Goal: Obtain resource: Download file/media

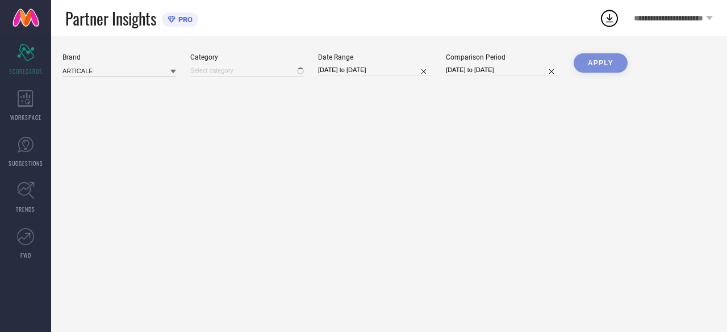
type input "All"
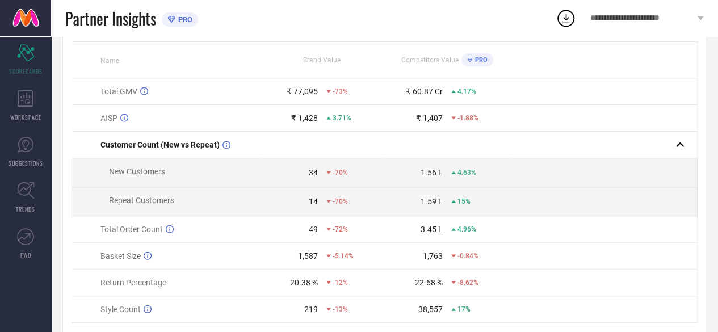
scroll to position [109, 0]
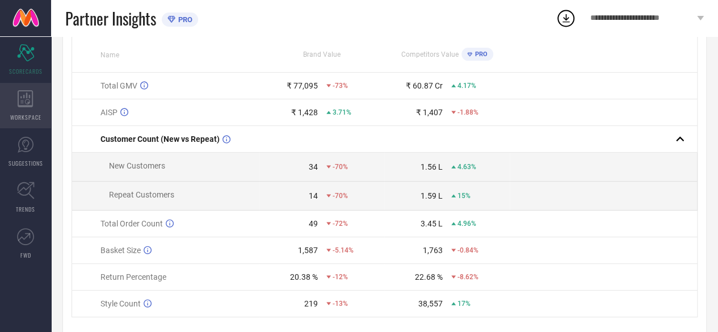
click at [40, 110] on div "WORKSPACE" at bounding box center [25, 105] width 51 height 45
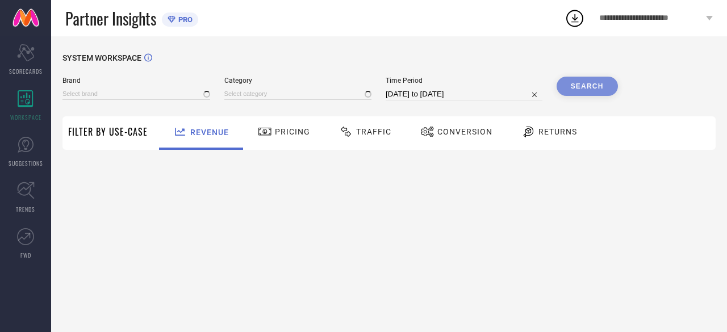
type input "ARTICALE"
type input "All"
click at [142, 86] on div "Brand ARTICALE" at bounding box center [136, 89] width 148 height 24
click at [146, 102] on div "Brand ARTICALE Category All Time Period [DATE] to [DATE] Search" at bounding box center [339, 94] width 555 height 34
click at [143, 96] on input at bounding box center [136, 94] width 148 height 12
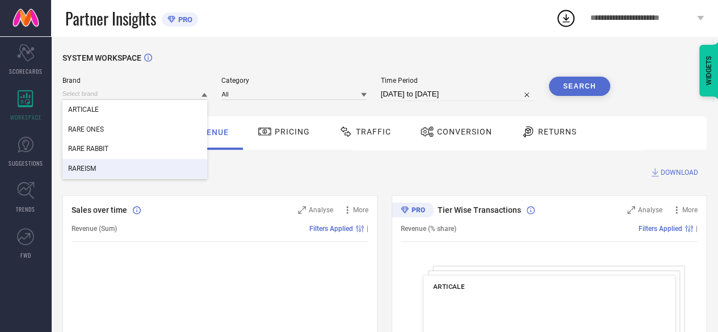
click at [128, 167] on div "RAREISM" at bounding box center [134, 168] width 145 height 19
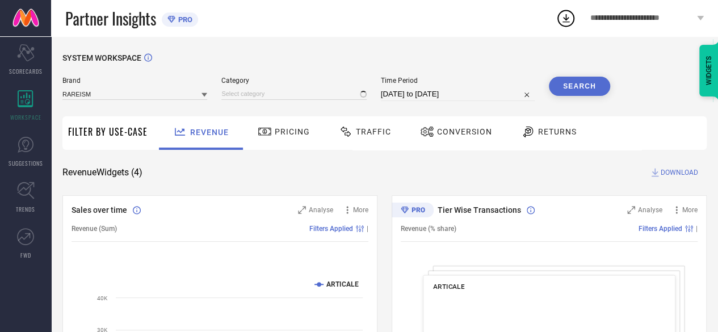
click at [276, 86] on div "Category" at bounding box center [293, 89] width 145 height 24
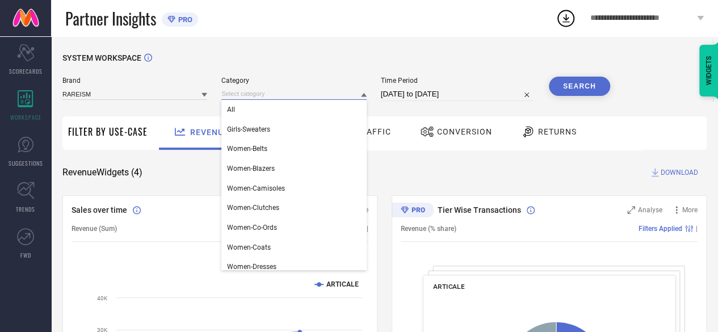
click at [322, 90] on input at bounding box center [293, 94] width 145 height 12
click at [280, 110] on div "All" at bounding box center [293, 109] width 145 height 19
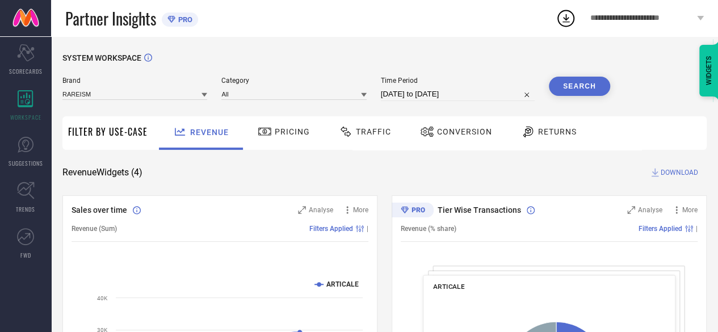
click at [418, 98] on input "[DATE] to [DATE]" at bounding box center [458, 94] width 154 height 14
select select "6"
select select "2025"
select select "7"
select select "2025"
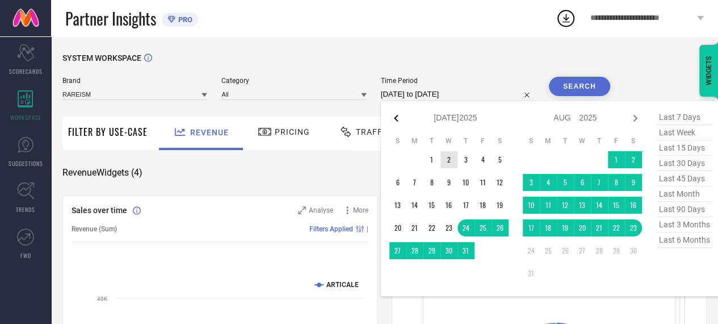
click at [396, 120] on icon at bounding box center [396, 118] width 4 height 7
select select "5"
select select "2025"
select select "6"
select select "2025"
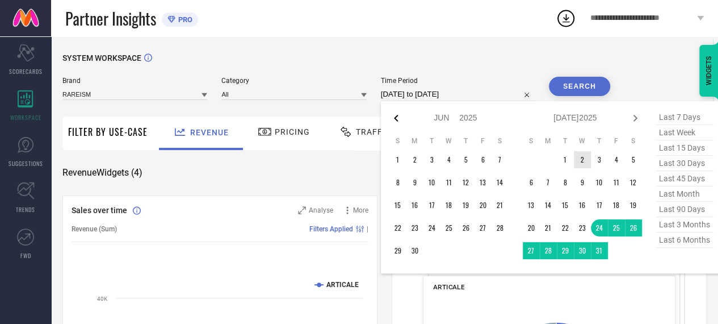
click at [400, 123] on icon at bounding box center [396, 118] width 14 height 14
select select "4"
select select "2025"
select select "5"
select select "2025"
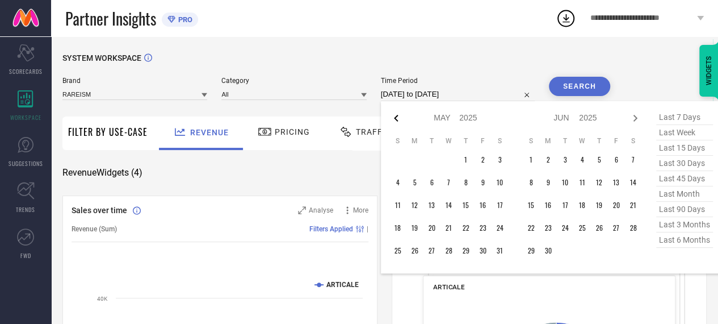
click at [396, 116] on icon at bounding box center [396, 118] width 4 height 7
select select "3"
select select "2025"
select select "4"
select select "2025"
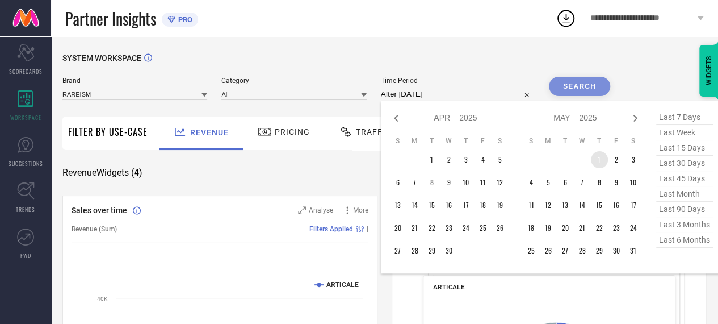
click at [595, 166] on td "1" at bounding box center [599, 159] width 17 height 17
type input "[DATE] to [DATE]"
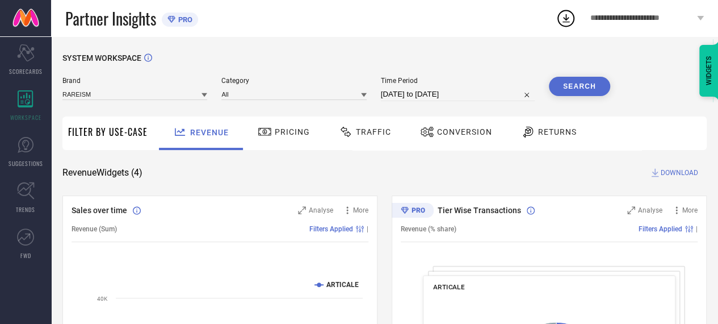
click at [485, 95] on input "[DATE] to [DATE]" at bounding box center [458, 94] width 154 height 14
select select "4"
select select "2025"
select select "5"
select select "2025"
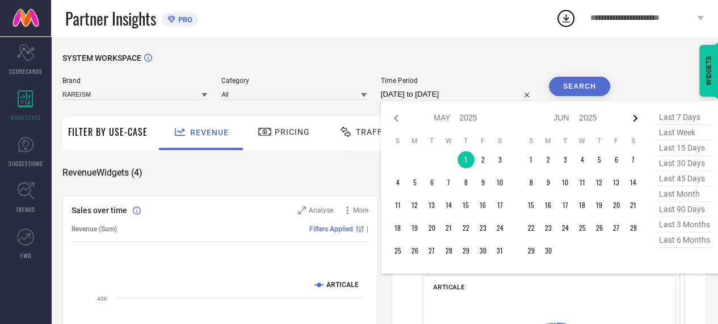
click at [636, 121] on icon at bounding box center [635, 118] width 14 height 14
select select "5"
select select "2025"
select select "6"
select select "2025"
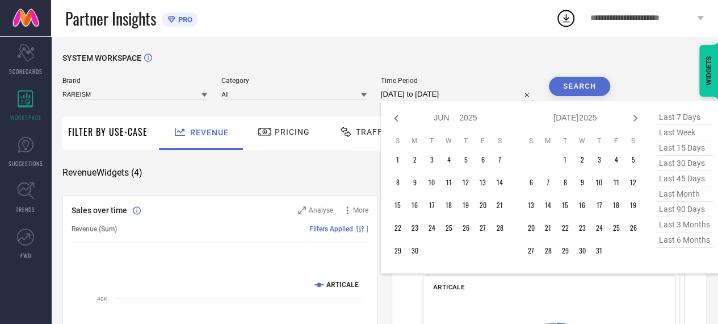
click at [636, 121] on icon at bounding box center [635, 118] width 4 height 7
select select "6"
select select "2025"
select select "7"
select select "2025"
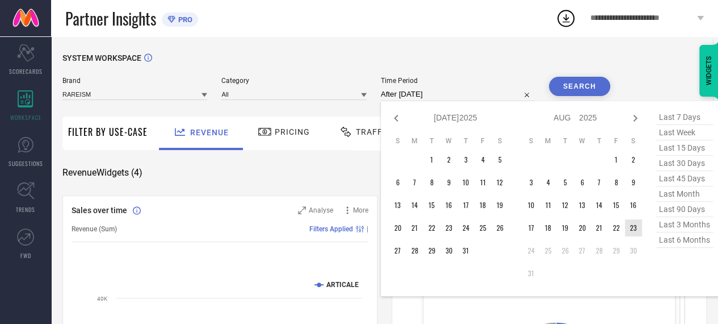
click at [637, 225] on td "23" at bounding box center [633, 227] width 17 height 17
type input "[DATE] to [DATE]"
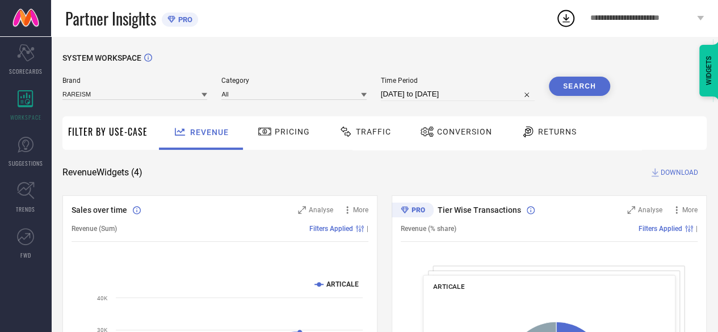
select select "7"
select select "2025"
select select "8"
select select "2025"
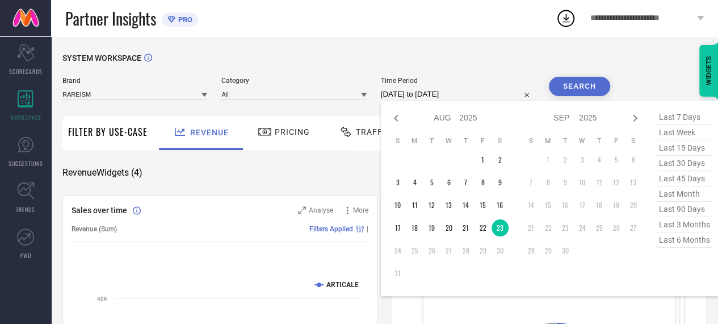
click at [421, 90] on input "[DATE] to [DATE]" at bounding box center [458, 94] width 154 height 14
click at [393, 114] on icon at bounding box center [396, 118] width 14 height 14
select select "6"
select select "2025"
select select "7"
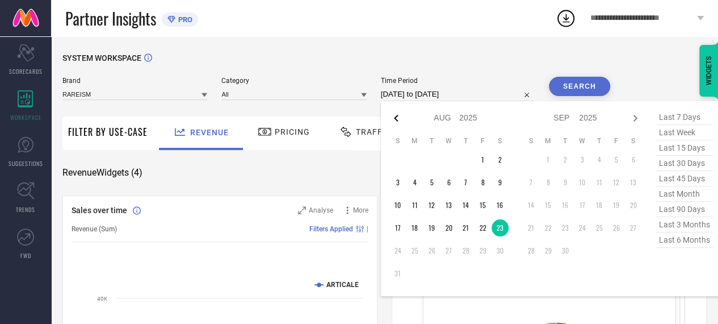
select select "2025"
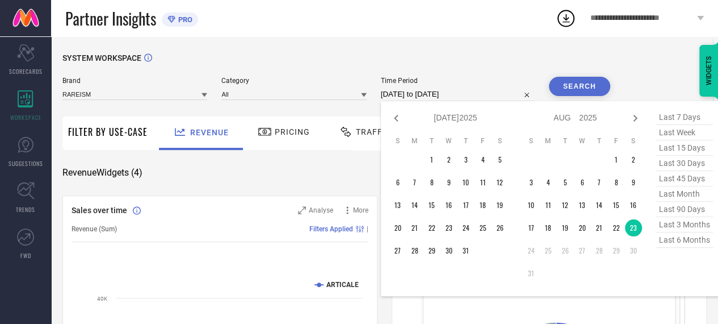
click at [404, 118] on div "Jan Feb Mar Apr May Jun [DATE] Aug Sep Oct Nov [DATE] 2016 2017 2018 2019 2020 …" at bounding box center [456, 118] width 106 height 16
click at [400, 118] on icon at bounding box center [396, 118] width 14 height 14
select select "5"
select select "2025"
select select "6"
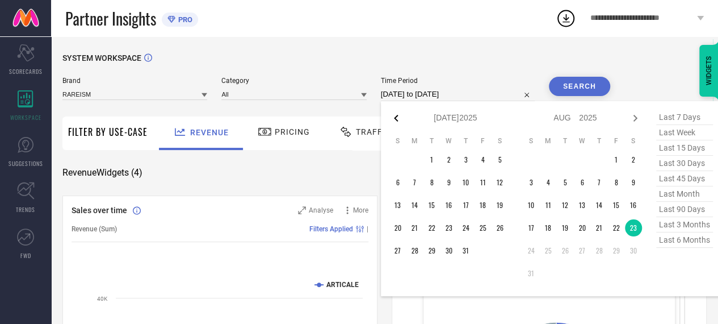
select select "2025"
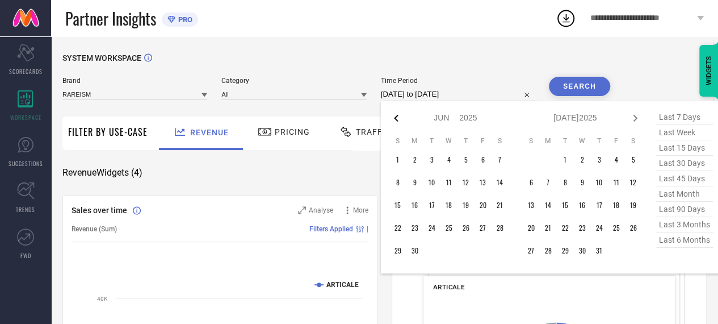
click at [400, 116] on icon at bounding box center [396, 118] width 14 height 14
select select "4"
select select "2025"
select select "5"
select select "2025"
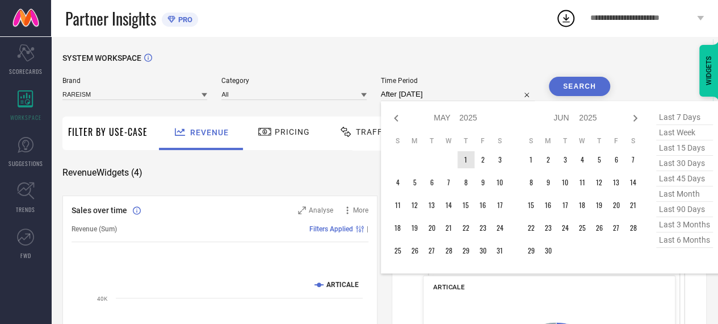
click at [469, 163] on td "1" at bounding box center [466, 159] width 17 height 17
type input "[DATE] to [DATE]"
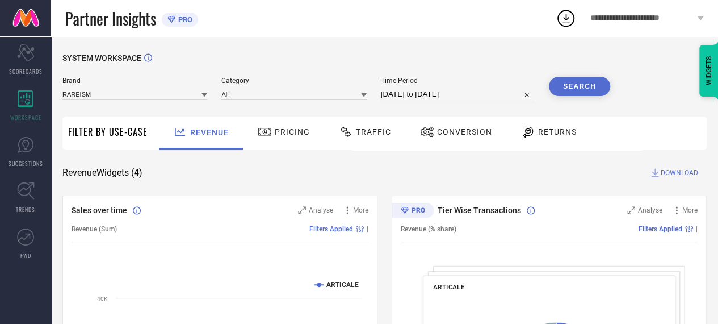
click at [436, 93] on input "[DATE] to [DATE]" at bounding box center [458, 94] width 154 height 14
select select "4"
select select "2025"
select select "5"
select select "2025"
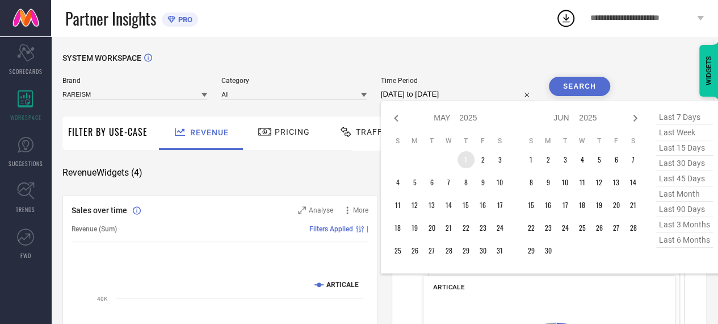
type input "After [DATE]"
click at [471, 160] on td "1" at bounding box center [466, 159] width 17 height 17
click at [635, 120] on icon at bounding box center [635, 118] width 4 height 7
select select "5"
select select "2025"
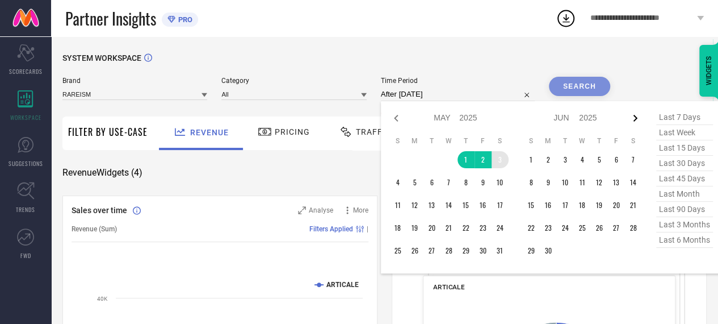
select select "6"
select select "2025"
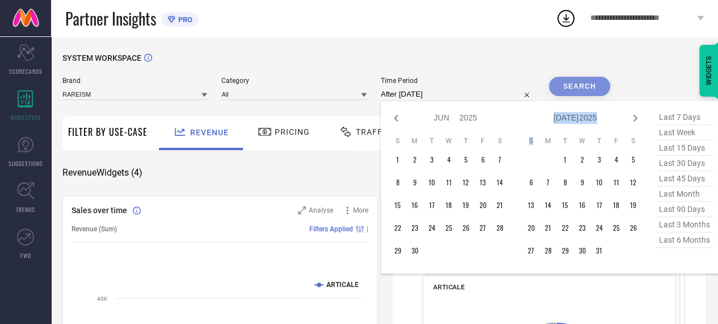
click at [635, 120] on icon at bounding box center [635, 118] width 4 height 7
select select "6"
select select "2025"
select select "7"
select select "2025"
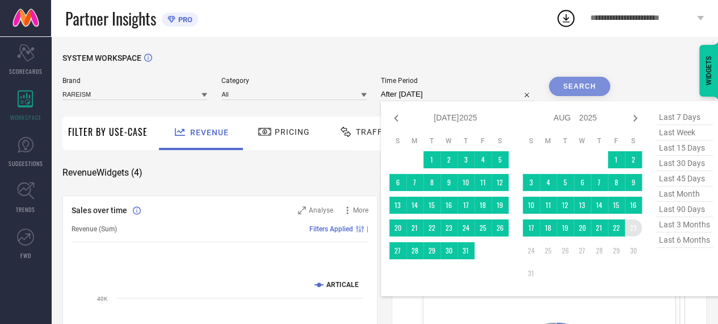
type input "[DATE] to [DATE]"
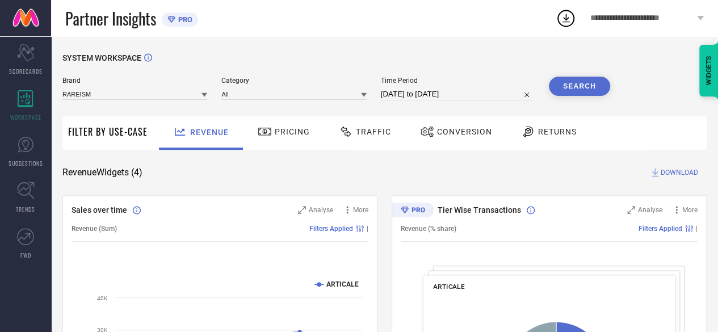
click at [577, 93] on button "Search" at bounding box center [579, 86] width 61 height 19
click at [568, 129] on span "Returns" at bounding box center [557, 131] width 39 height 9
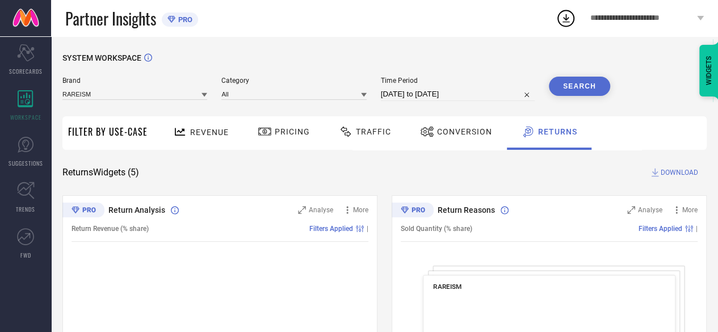
click at [671, 172] on span "DOWNLOAD" at bounding box center [679, 172] width 37 height 11
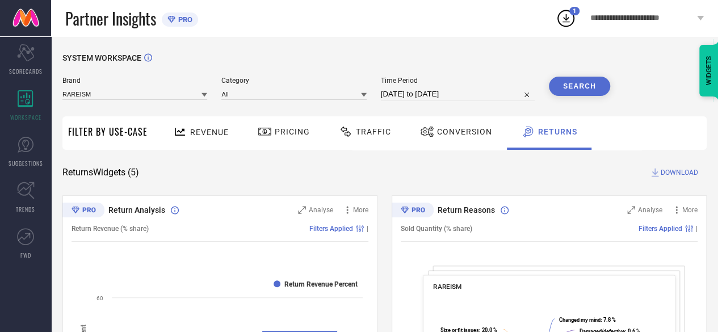
click at [199, 135] on span "Revenue" at bounding box center [209, 132] width 39 height 9
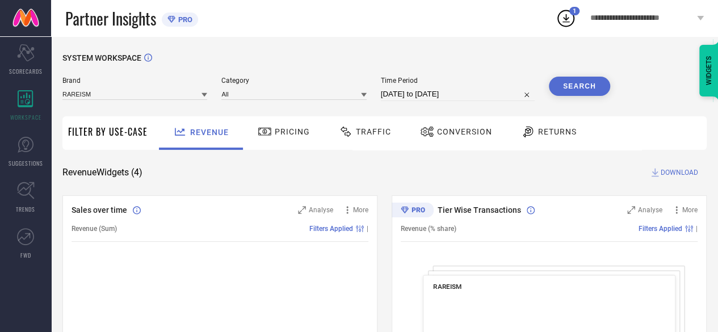
click at [584, 90] on button "Search" at bounding box center [579, 86] width 61 height 19
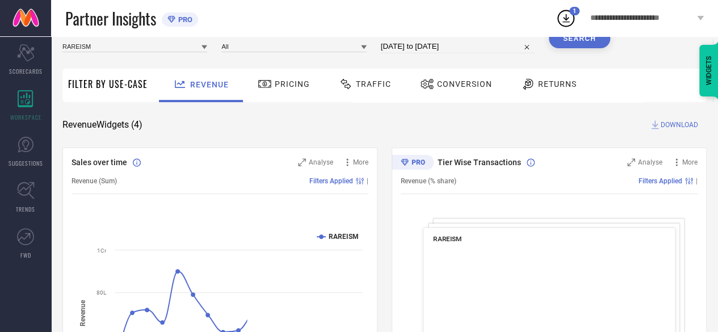
scroll to position [49, 0]
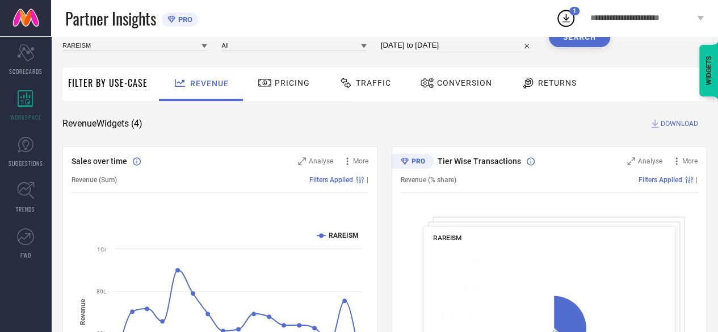
click at [687, 124] on span "DOWNLOAD" at bounding box center [679, 123] width 37 height 11
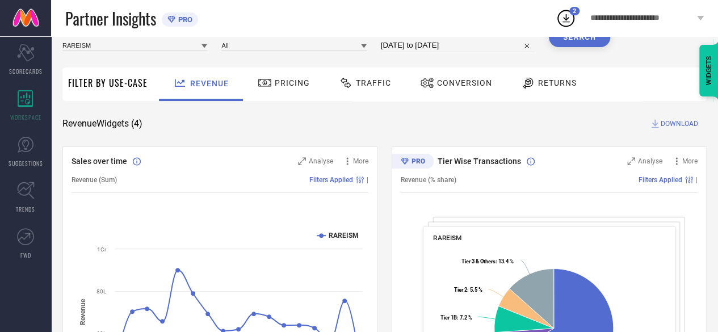
click at [568, 23] on icon at bounding box center [566, 18] width 20 height 20
